Goal: Navigation & Orientation: Find specific page/section

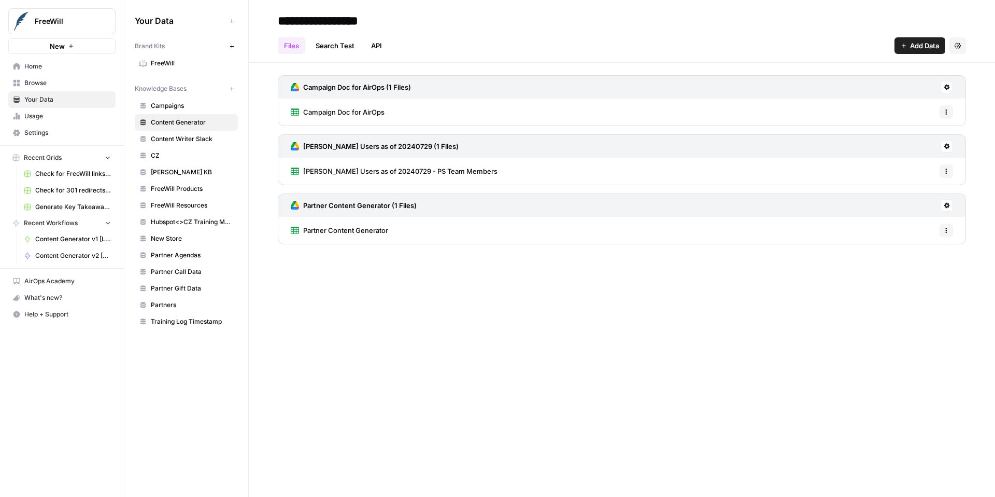
click at [186, 184] on span "FreeWill Products" at bounding box center [192, 188] width 82 height 9
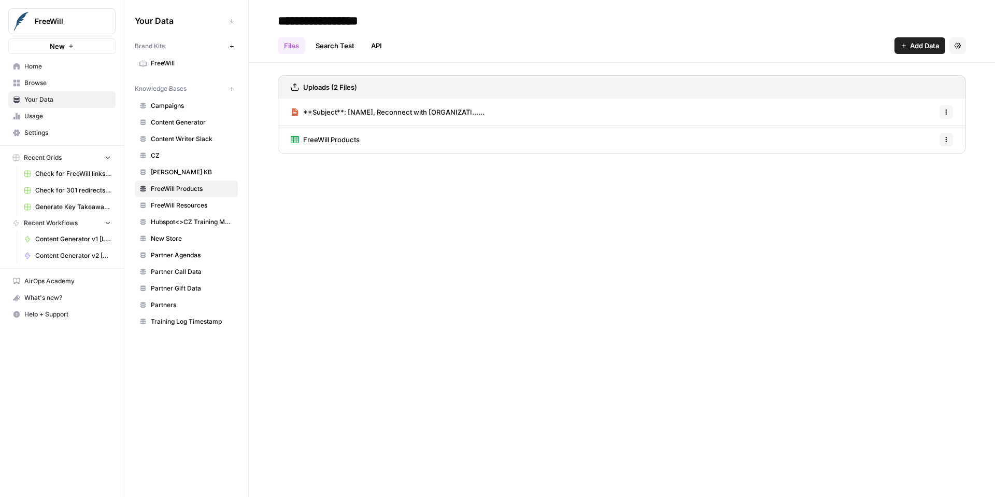
click at [350, 138] on span "FreeWill Products" at bounding box center [331, 139] width 57 height 10
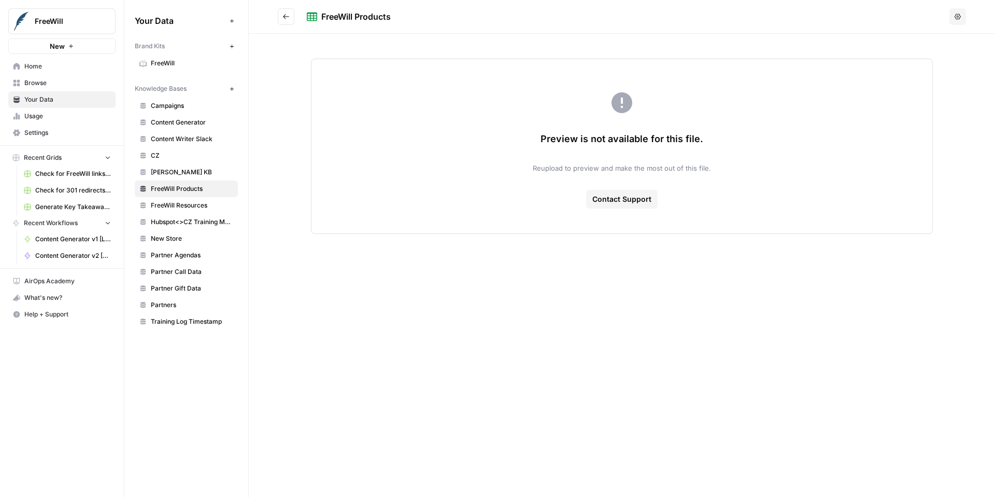
click at [287, 17] on icon "Go back" at bounding box center [286, 16] width 6 height 5
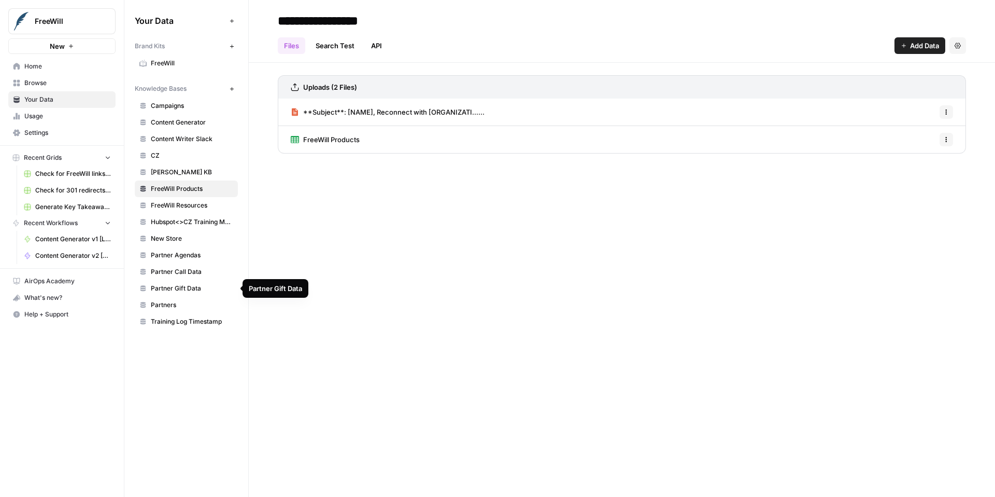
click at [199, 288] on span "Partner Gift Data" at bounding box center [192, 288] width 82 height 9
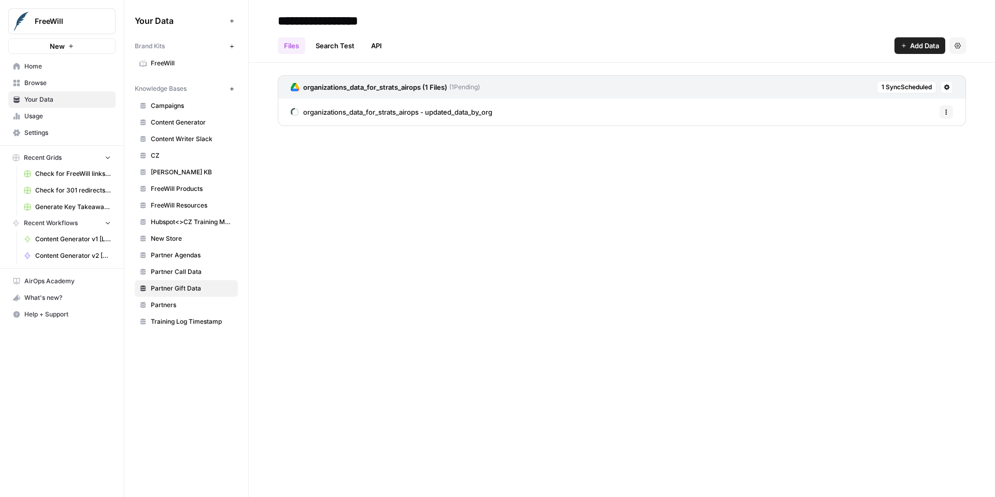
click at [205, 271] on span "Partner Call Data" at bounding box center [192, 271] width 82 height 9
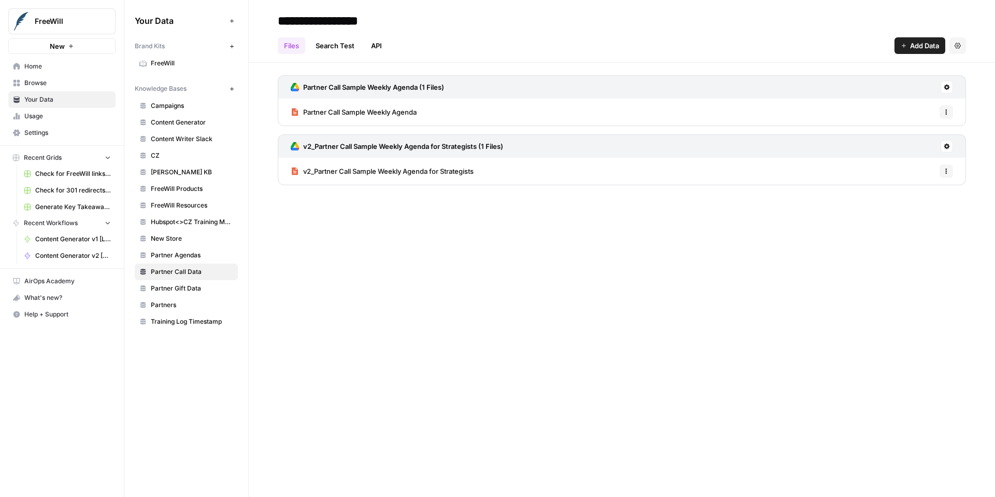
click at [202, 251] on span "Partner Agendas" at bounding box center [192, 254] width 82 height 9
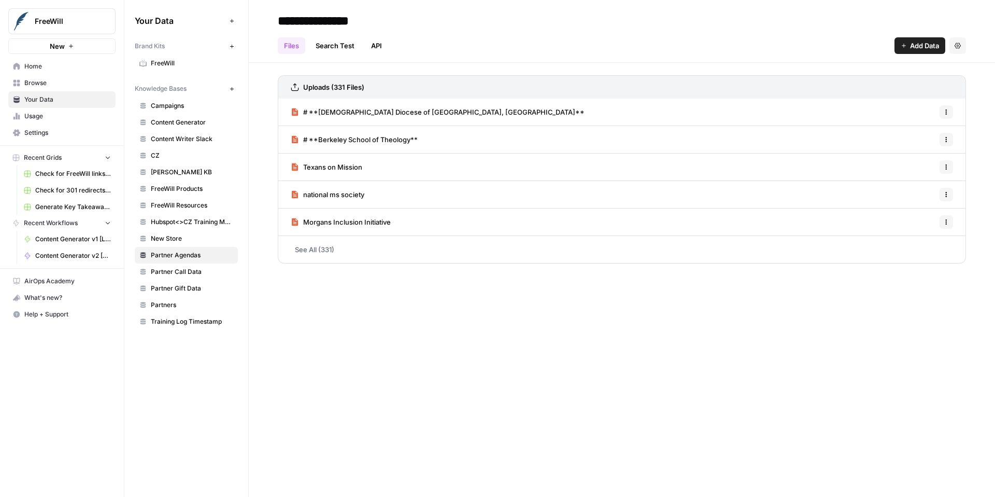
click at [192, 305] on span "Partners" at bounding box center [192, 304] width 82 height 9
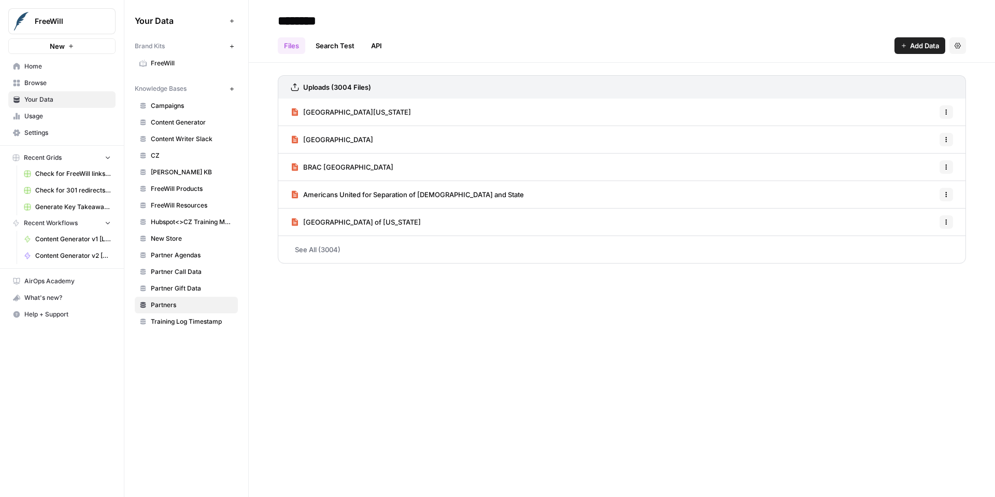
click at [196, 322] on span "Training Log Timestamp" at bounding box center [192, 321] width 82 height 9
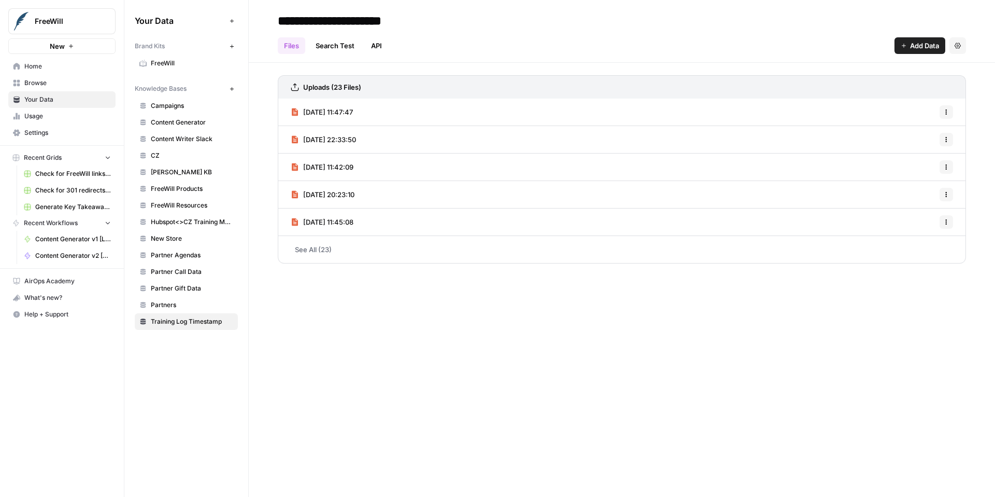
click at [44, 69] on span "Home" at bounding box center [67, 66] width 87 height 9
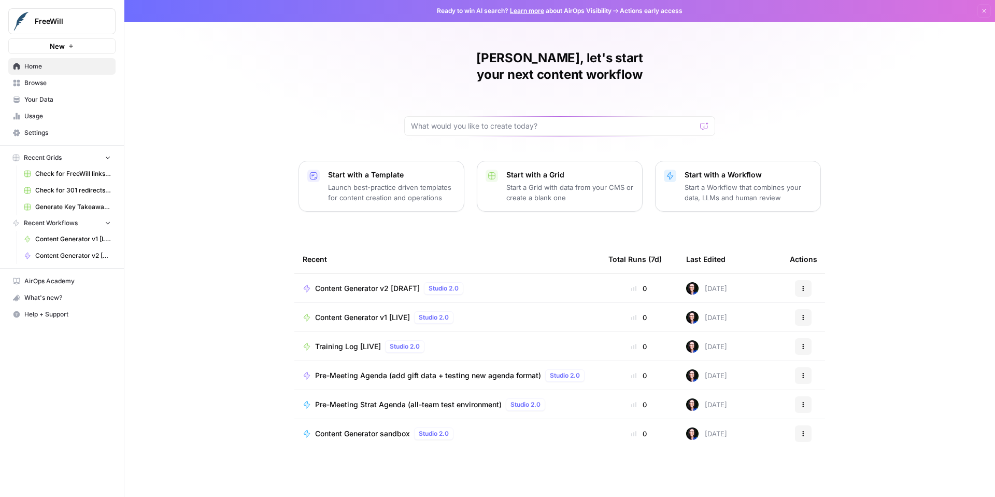
click at [82, 85] on span "Browse" at bounding box center [67, 82] width 87 height 9
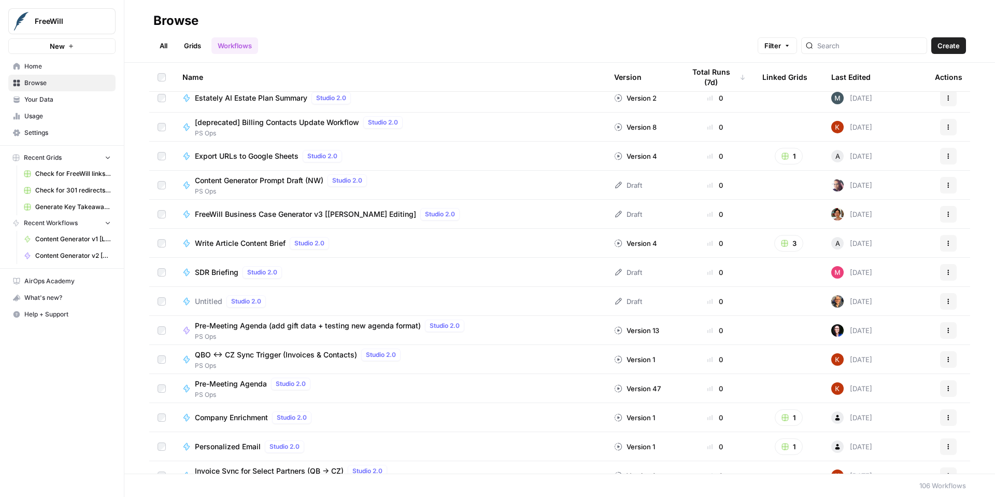
scroll to position [934, 0]
